Goal: Transaction & Acquisition: Obtain resource

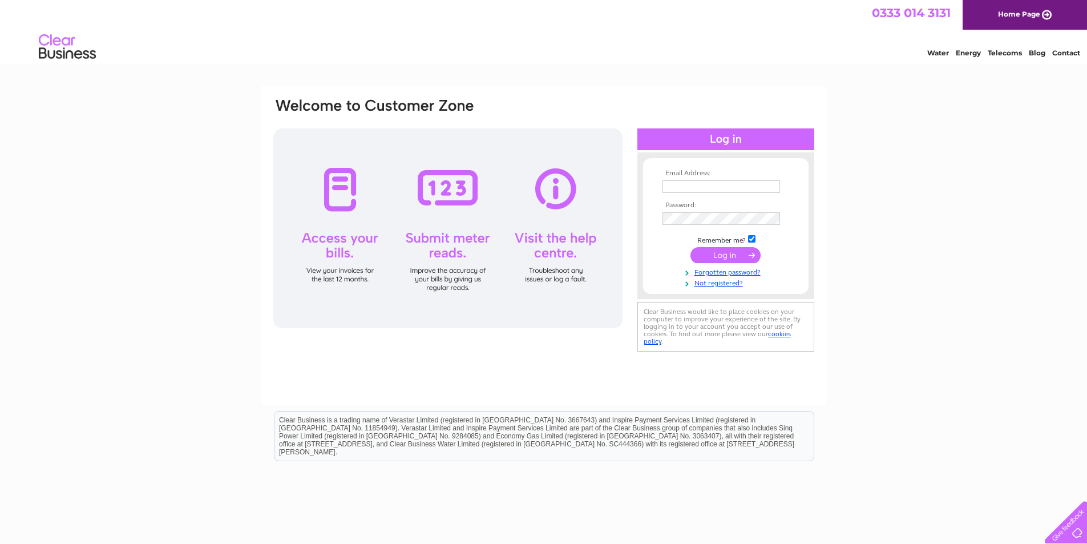
type input "sales@johnwardle.co.uk"
click at [742, 254] on input "submit" at bounding box center [725, 255] width 70 height 16
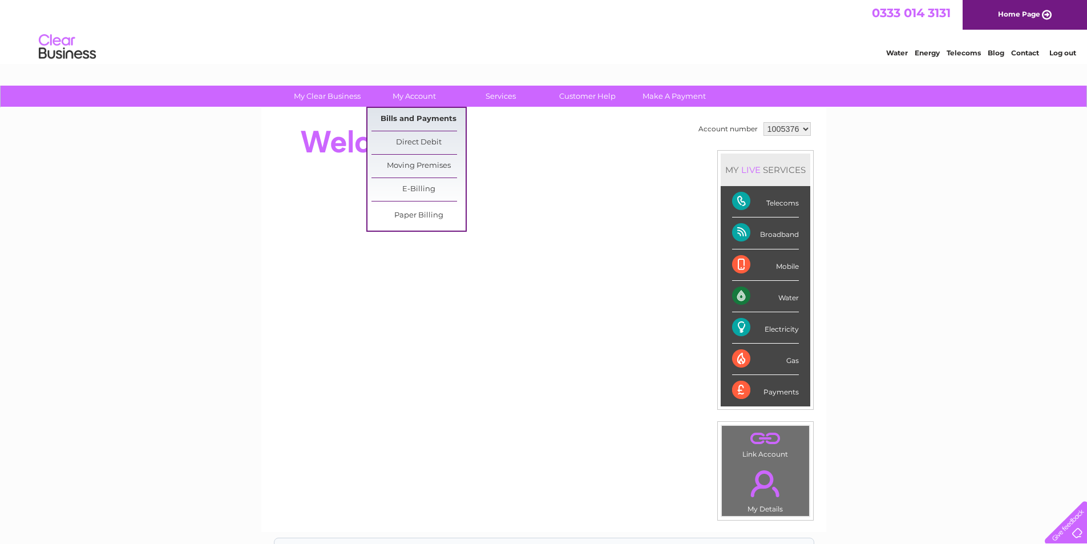
click at [420, 120] on link "Bills and Payments" at bounding box center [418, 119] width 94 height 23
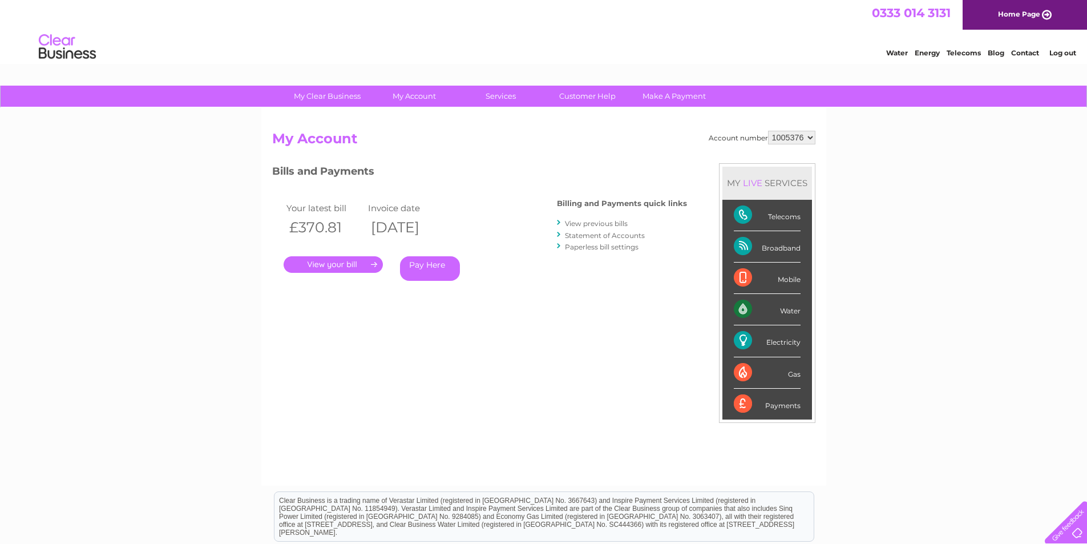
click at [327, 265] on link "." at bounding box center [333, 264] width 99 height 17
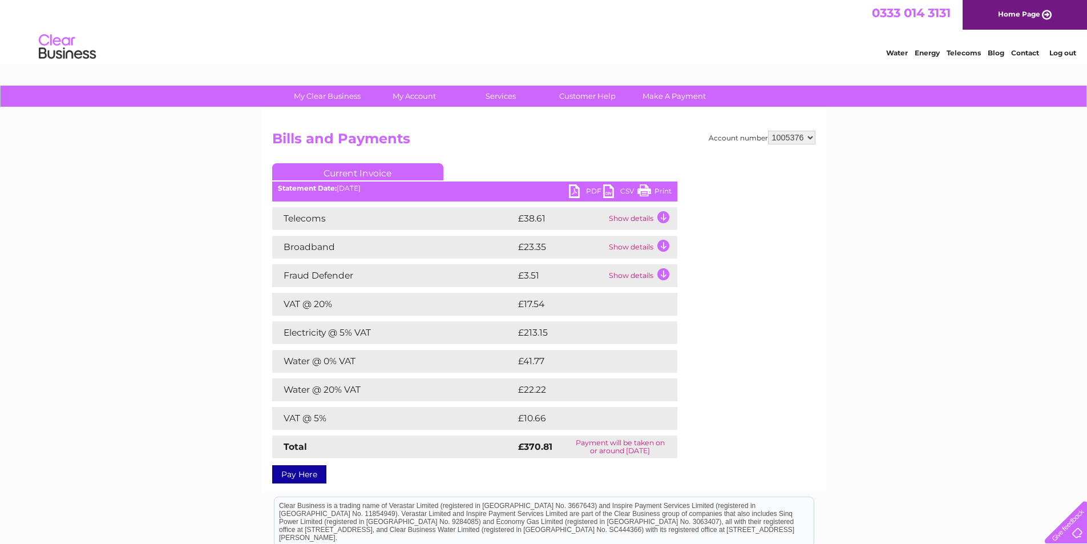
click at [574, 189] on link "PDF" at bounding box center [586, 192] width 34 height 17
